Goal: Check status: Check status

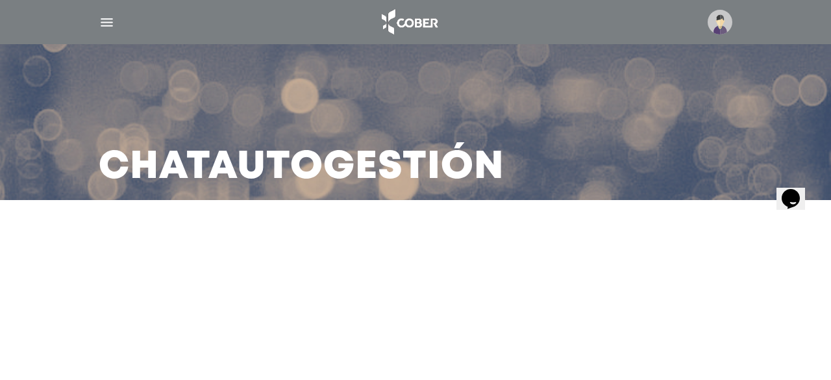
click at [106, 21] on img "button" at bounding box center [107, 22] width 16 height 16
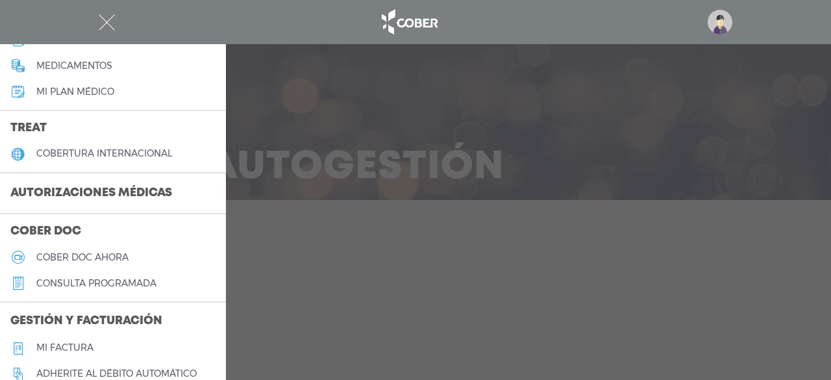
scroll to position [210, 0]
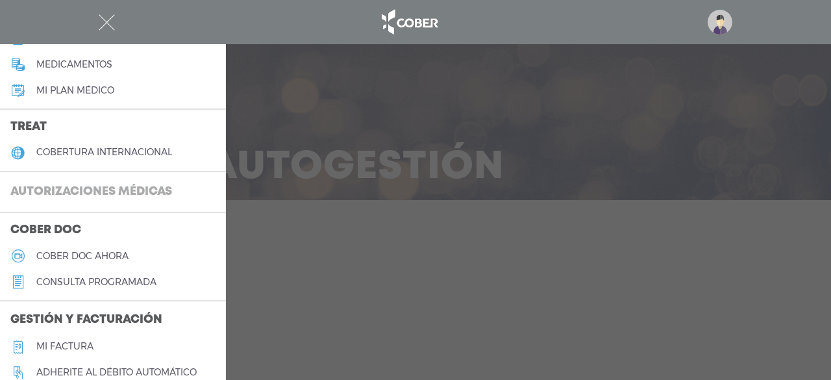
click at [144, 189] on h3 "Autorizaciones médicas" at bounding box center [91, 192] width 182 height 25
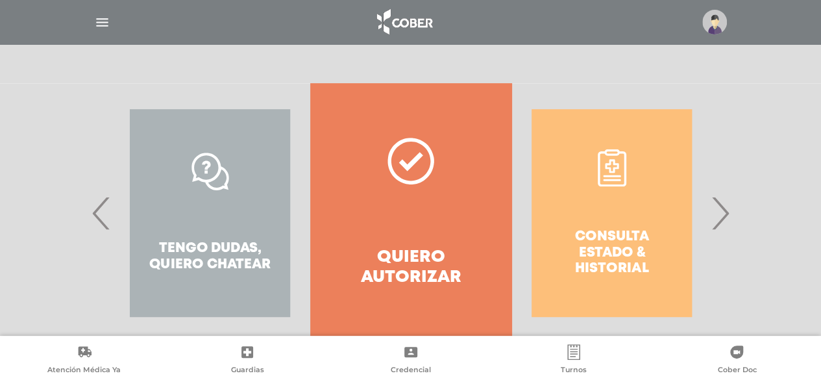
scroll to position [260, 0]
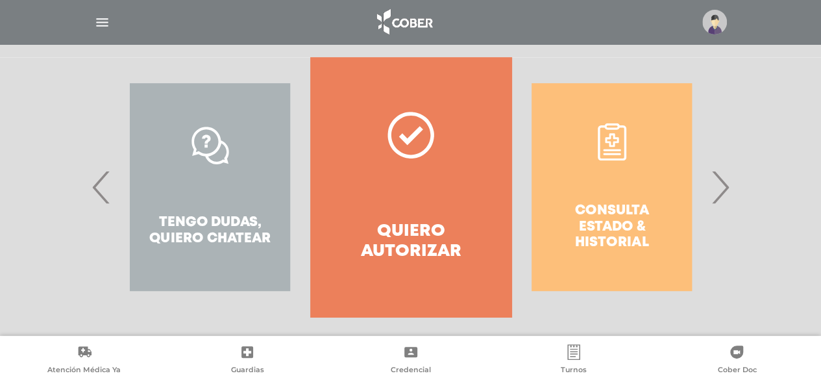
click at [100, 193] on span "‹" at bounding box center [101, 187] width 25 height 70
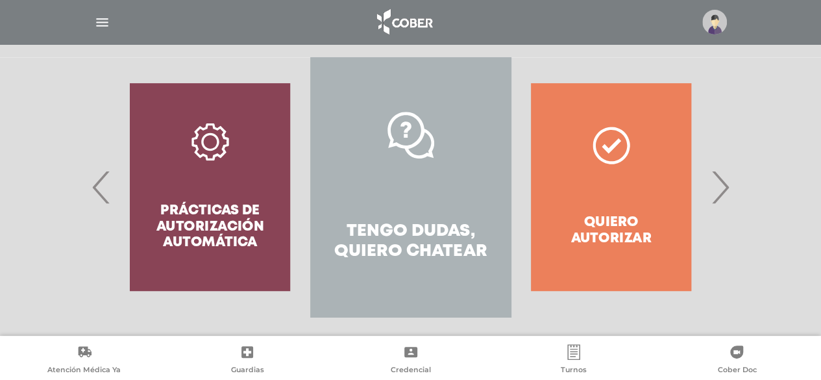
click at [100, 193] on span "‹" at bounding box center [101, 187] width 25 height 70
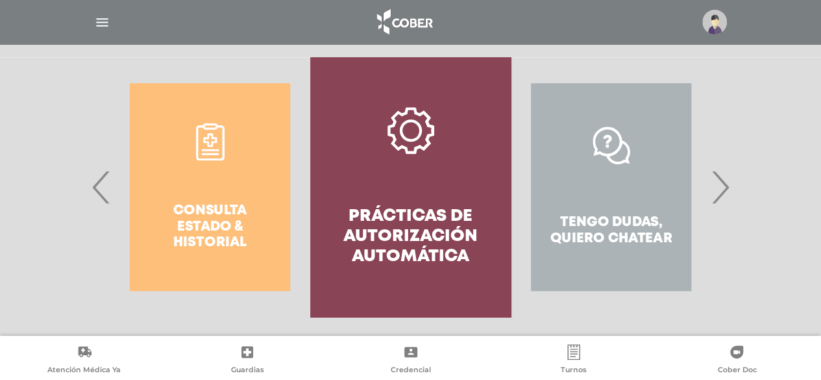
click at [217, 189] on div "Consulta estado & historial" at bounding box center [210, 187] width 200 height 260
click at [214, 225] on div "Consulta estado & historial" at bounding box center [210, 187] width 200 height 260
click at [103, 178] on span "‹" at bounding box center [101, 187] width 25 height 70
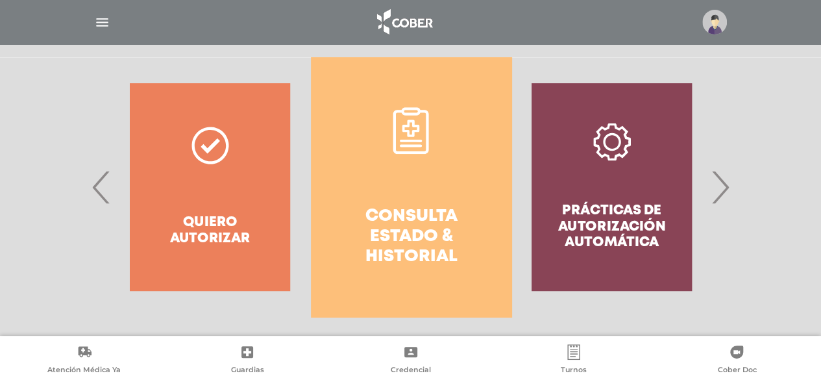
click at [417, 127] on icon at bounding box center [410, 127] width 17 height 17
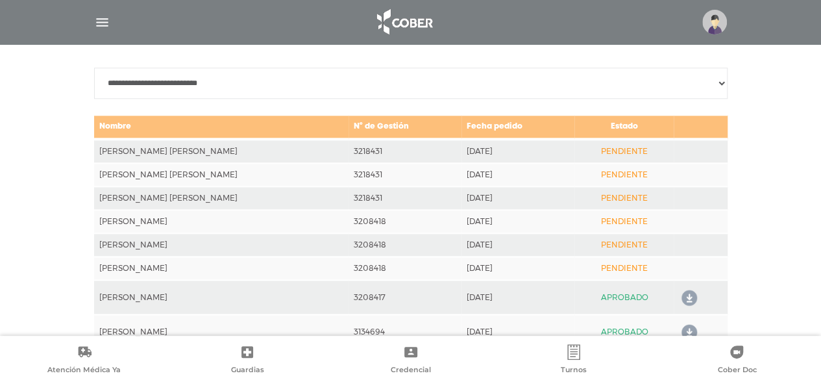
scroll to position [654, 0]
